Goal: Navigation & Orientation: Understand site structure

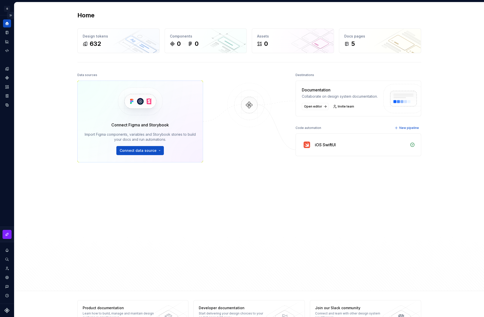
click at [11, 15] on button "Expand sidebar" at bounding box center [10, 15] width 7 height 7
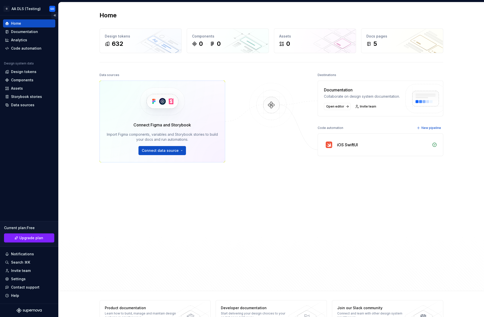
click at [54, 17] on button "Collapse sidebar" at bounding box center [54, 15] width 7 height 7
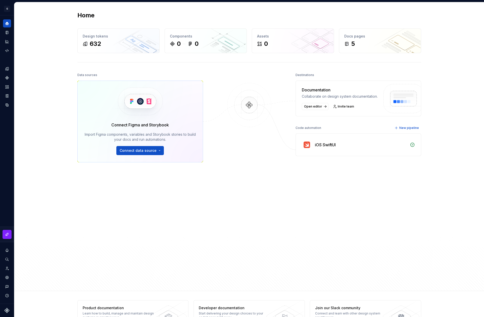
click at [287, 216] on div "Data sources Connect Figma and Storybook Import Figma components, variables and…" at bounding box center [249, 176] width 344 height 210
